Goal: Communication & Community: Answer question/provide support

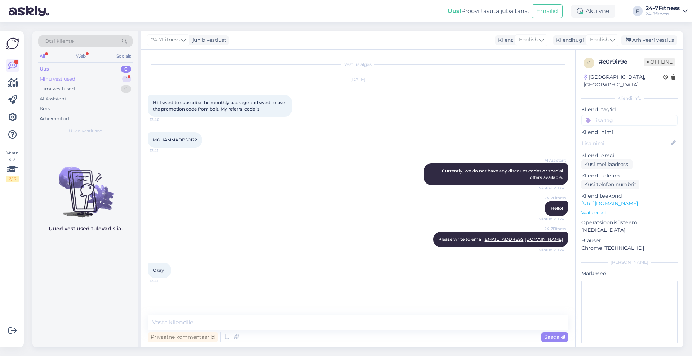
click at [63, 77] on div "Minu vestlused" at bounding box center [58, 79] width 36 height 7
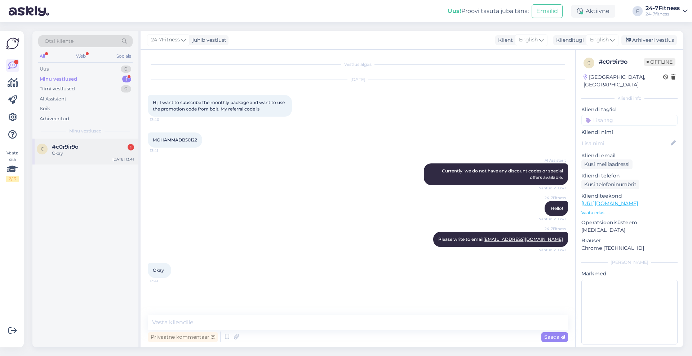
click at [83, 154] on div "Okay" at bounding box center [93, 153] width 82 height 6
click at [205, 322] on textarea at bounding box center [358, 322] width 420 height 15
click at [649, 38] on div "Arhiveeri vestlus" at bounding box center [648, 40] width 55 height 10
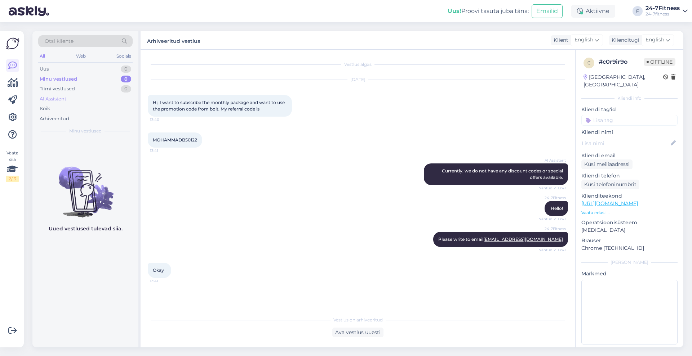
click at [62, 102] on div "AI Assistent" at bounding box center [53, 98] width 27 height 7
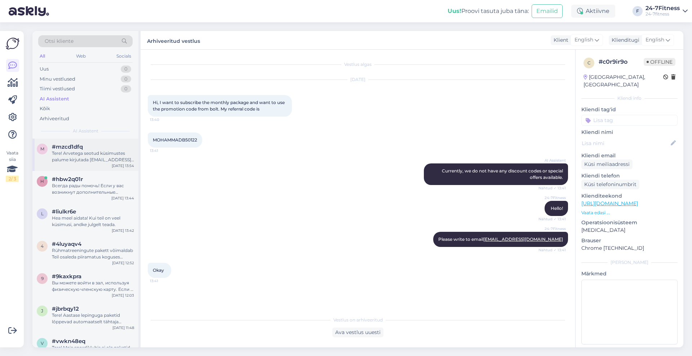
click at [96, 162] on div "Tere! Arvetega seotud küsimustes palume kirjutada [EMAIL_ADDRESS][DOMAIN_NAME].…" at bounding box center [93, 156] width 82 height 13
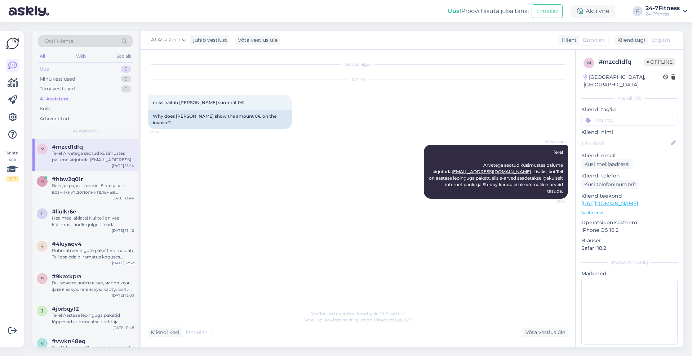
click at [49, 66] on div "Uus 0" at bounding box center [85, 69] width 94 height 10
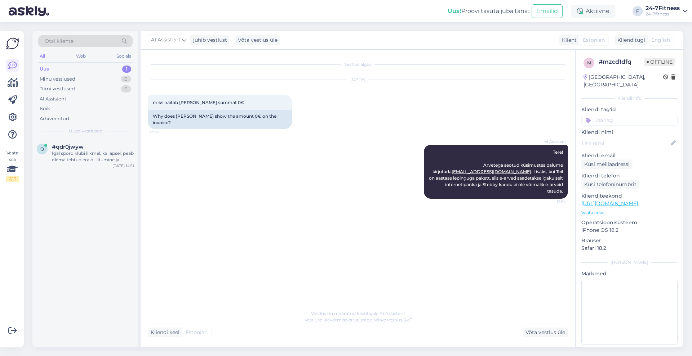
click at [53, 71] on div "Uus 1" at bounding box center [85, 69] width 94 height 10
click at [69, 158] on div "Igal spordiklubi liikmel, ka lapsel, peab olema tehtud eraldi liitumine ja sise…" at bounding box center [93, 156] width 82 height 13
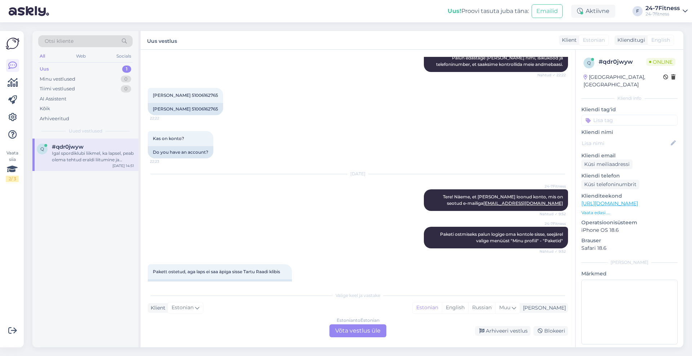
scroll to position [219, 0]
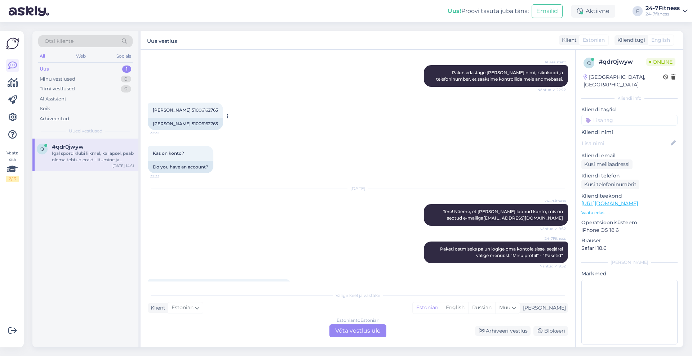
click at [155, 110] on div "[PERSON_NAME] 51006162765 22:22" at bounding box center [185, 110] width 75 height 15
click at [153, 108] on span "[PERSON_NAME] 51006162765" at bounding box center [185, 109] width 65 height 5
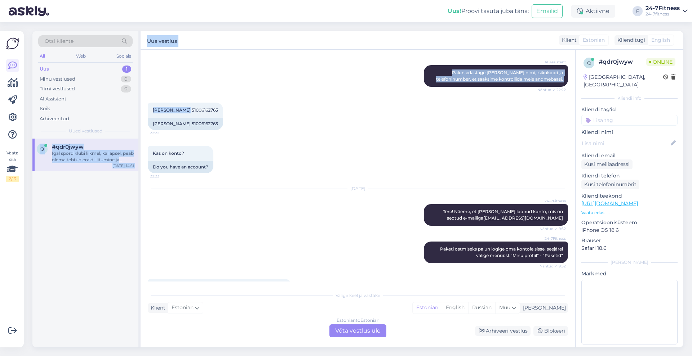
drag, startPoint x: 186, startPoint y: 111, endPoint x: 140, endPoint y: 108, distance: 45.5
click at [140, 108] on div "Otsi kliente All Web Socials Uus 1 Minu vestlused 0 Tiimi vestlused 0 AI Assist…" at bounding box center [357, 189] width 651 height 317
click at [149, 108] on div "[PERSON_NAME] 51006162765 22:22" at bounding box center [185, 110] width 75 height 15
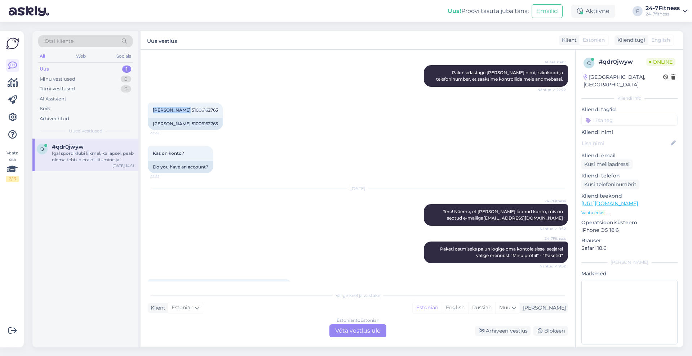
drag, startPoint x: 186, startPoint y: 109, endPoint x: 143, endPoint y: 108, distance: 42.5
click at [143, 108] on div "Vestlus algas [DATE] Miks ma ei saa registreeruda 22:21 Why can't I register? A…" at bounding box center [357, 199] width 434 height 298
copy span "[PERSON_NAME]"
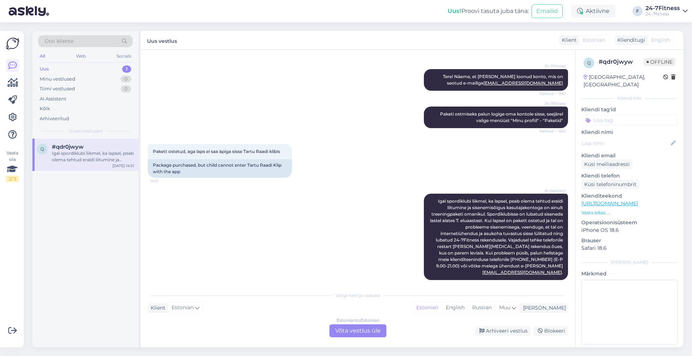
click at [372, 327] on div "Estonian to Estonian Võta vestlus üle" at bounding box center [357, 331] width 57 height 13
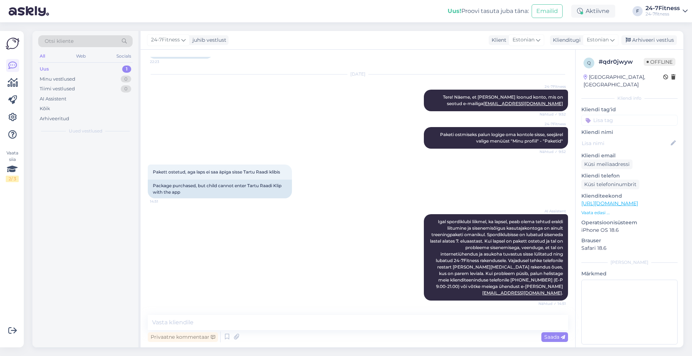
scroll to position [327, 0]
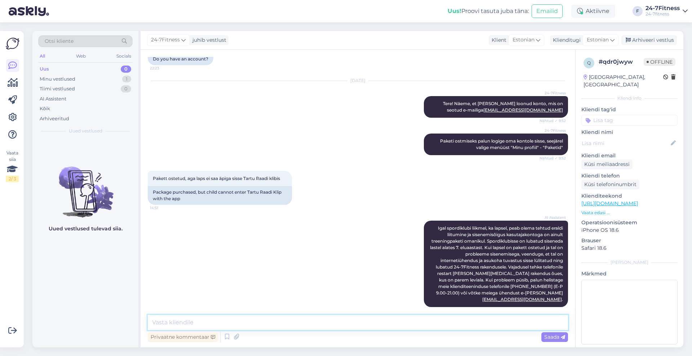
click at [271, 320] on textarea at bounding box center [358, 322] width 420 height 15
drag, startPoint x: 449, startPoint y: 285, endPoint x: 483, endPoint y: 285, distance: 34.6
click at [483, 285] on span "Igal spordiklubi liikmel, ka lapsel, peab olema tehtud eraldi liitumine ja sise…" at bounding box center [497, 264] width 134 height 77
click at [352, 323] on textarea "Palun öelge lapsele, et ta helistaks meie kliendiinfo numbrile" at bounding box center [358, 322] width 420 height 15
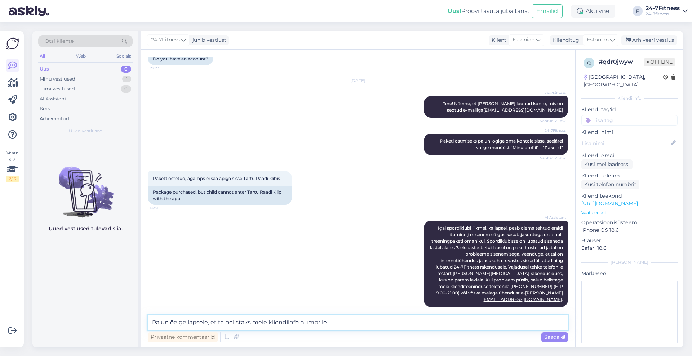
paste textarea "[PERSON_NAME]"
drag, startPoint x: 385, startPoint y: 318, endPoint x: 327, endPoint y: 316, distance: 58.4
click at [327, 316] on textarea "Palun öelge lapsele, et ta helistaks meie kliendiinfo numbrile [PERSON_NAME]" at bounding box center [358, 322] width 420 height 15
drag, startPoint x: 450, startPoint y: 287, endPoint x: 482, endPoint y: 286, distance: 31.4
click at [482, 286] on span "Igal spordiklubi liikmel, ka lapsel, peab olema tehtud eraldi liitumine ja sise…" at bounding box center [497, 264] width 134 height 77
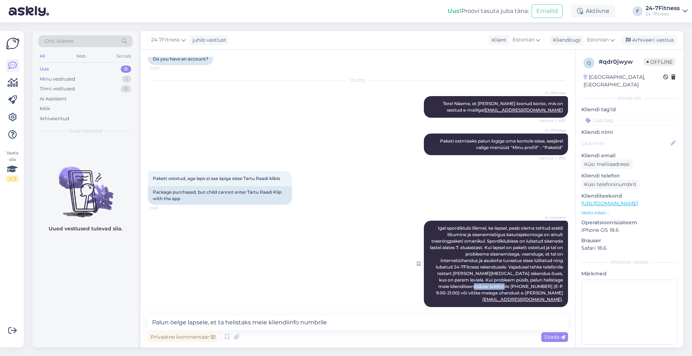
copy span "372 53 096 707"
click at [347, 322] on textarea "Palun öelge lapsele, et ta helistaks meie kliendiinfo numbrile" at bounding box center [358, 322] width 420 height 15
paste textarea "372 53 096 707"
click at [329, 321] on textarea "Palun öelge lapsele, et ta helistaks meie kliendiinfo numbrile 372 53 096 707" at bounding box center [358, 322] width 420 height 15
click at [419, 321] on textarea "Palun öelge lapsele, et ta helistaks meie kliendiinfo numbrile [PHONE_NUMBER]" at bounding box center [358, 322] width 420 height 15
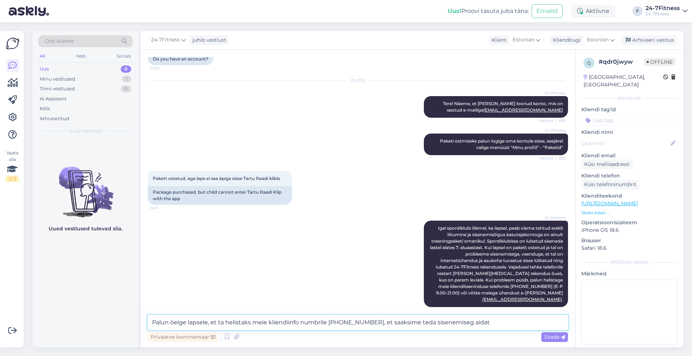
type textarea "Palun öelge lapsele, et ta helistaks meie kliendiinfo numbrile [PHONE_NUMBER], …"
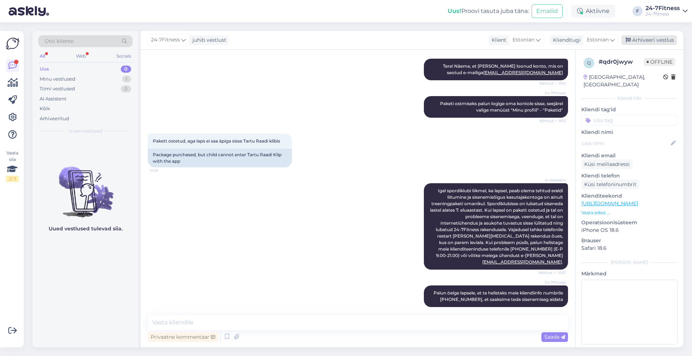
click at [638, 43] on div "Arhiveeri vestlus" at bounding box center [648, 40] width 55 height 10
